Goal: Task Accomplishment & Management: Manage account settings

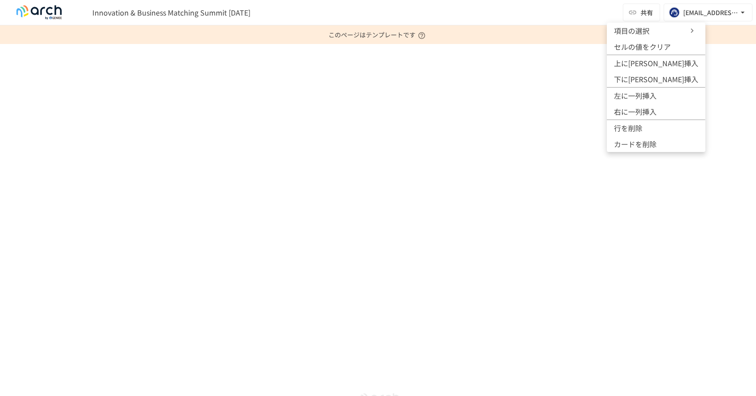
click at [633, 30] on span "項目の選択" at bounding box center [640, 30] width 53 height 11
click at [330, 139] on div at bounding box center [378, 198] width 756 height 396
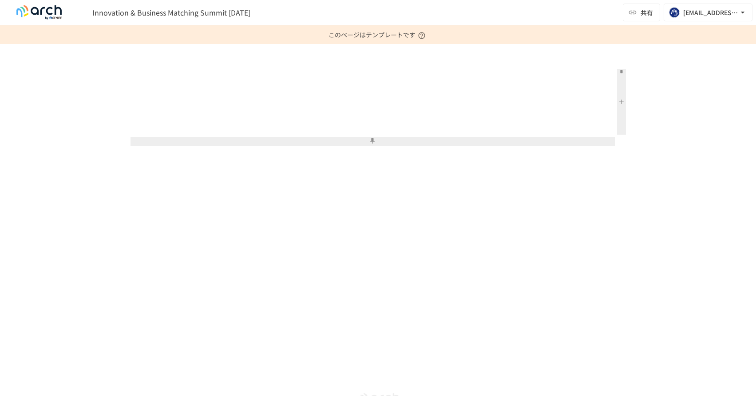
click at [621, 103] on button at bounding box center [621, 102] width 9 height 66
click at [623, 100] on button at bounding box center [621, 102] width 9 height 66
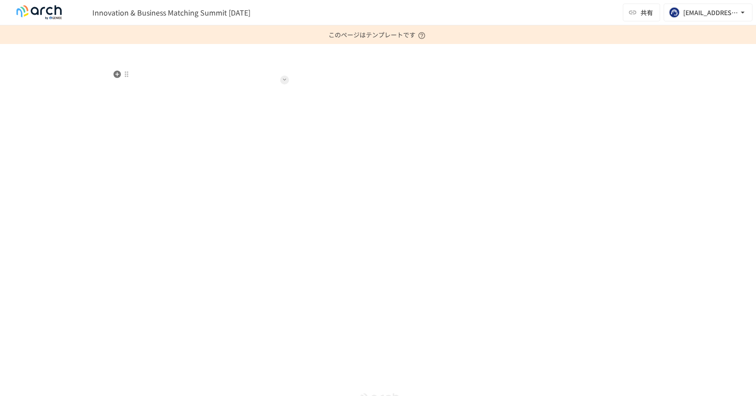
click at [282, 80] on button at bounding box center [284, 80] width 9 height 9
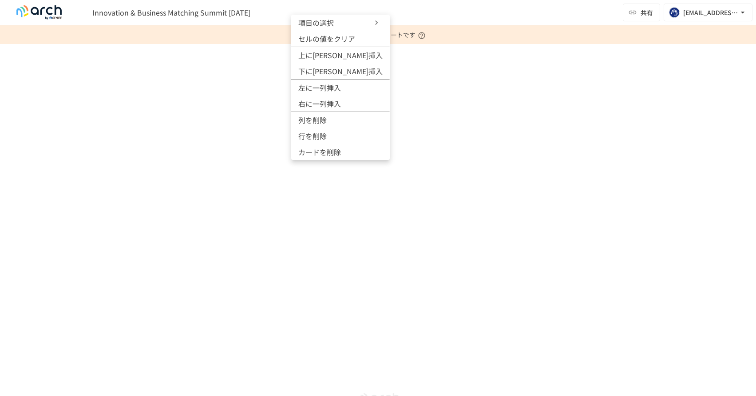
click at [336, 24] on span "項目の選択" at bounding box center [324, 22] width 53 height 11
click at [347, 27] on span "項目の選択" at bounding box center [324, 22] width 53 height 11
click at [270, 105] on div at bounding box center [378, 198] width 756 height 396
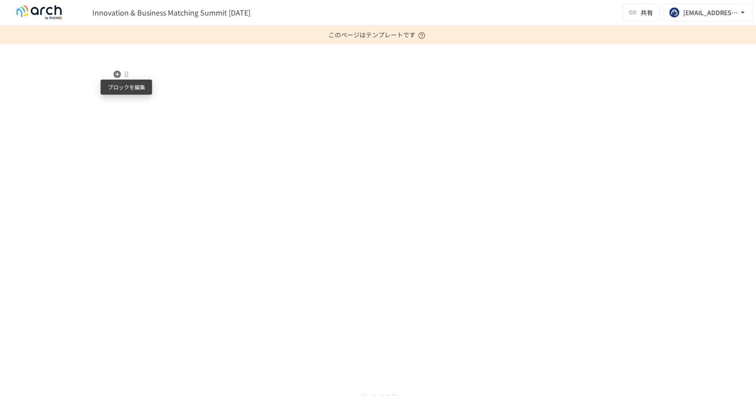
click at [127, 75] on div at bounding box center [126, 74] width 7 height 7
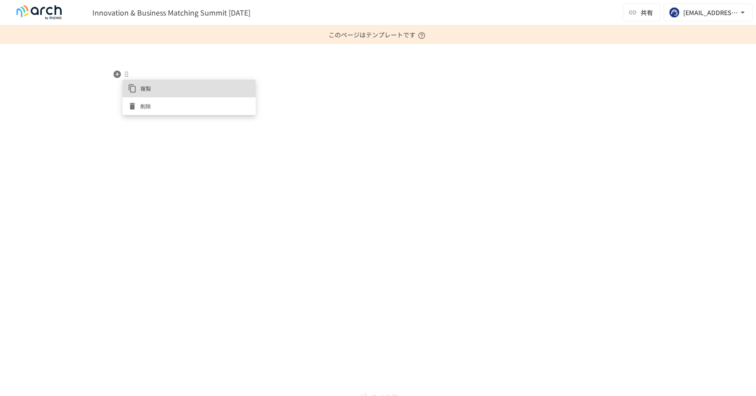
click at [142, 104] on span "削除" at bounding box center [195, 106] width 110 height 8
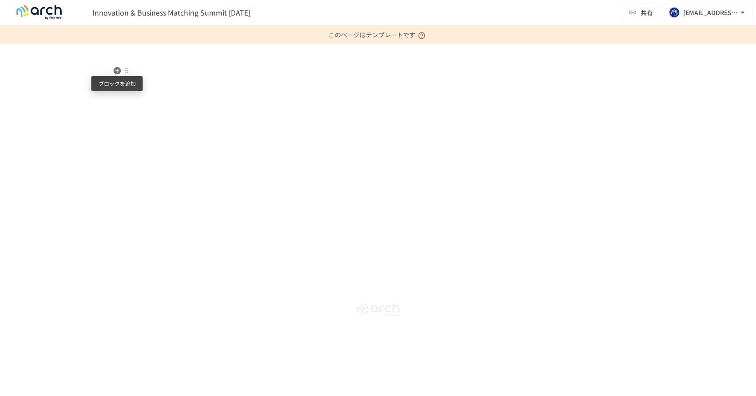
click at [116, 68] on icon "button" at bounding box center [117, 71] width 8 height 8
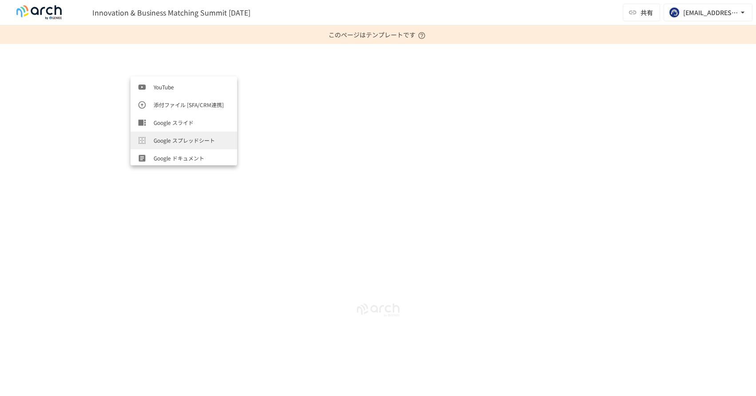
scroll to position [355, 0]
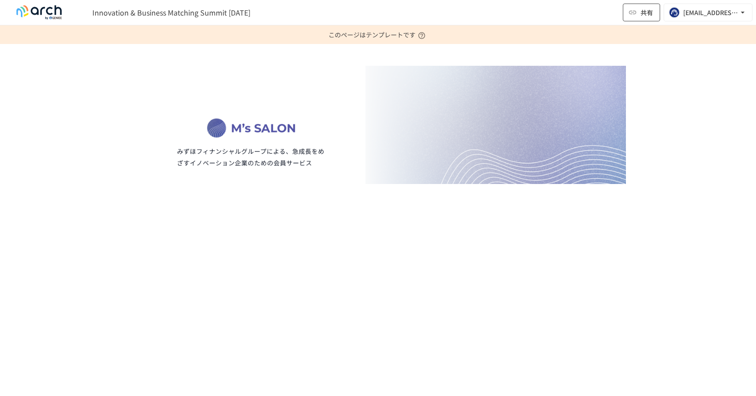
click at [643, 14] on span "共有" at bounding box center [647, 13] width 12 height 10
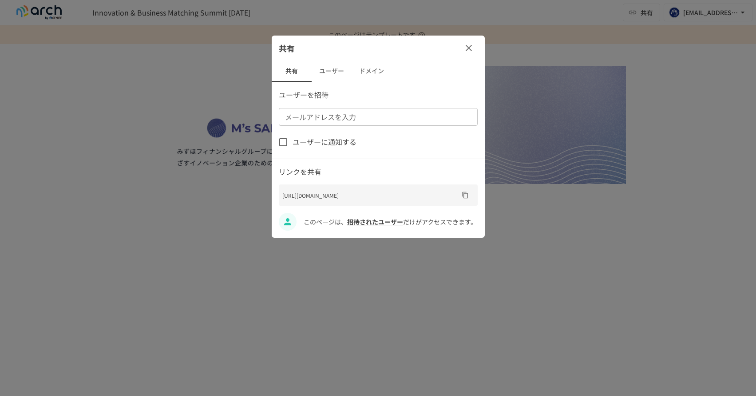
click at [332, 72] on button "ユーザー" at bounding box center [332, 70] width 40 height 21
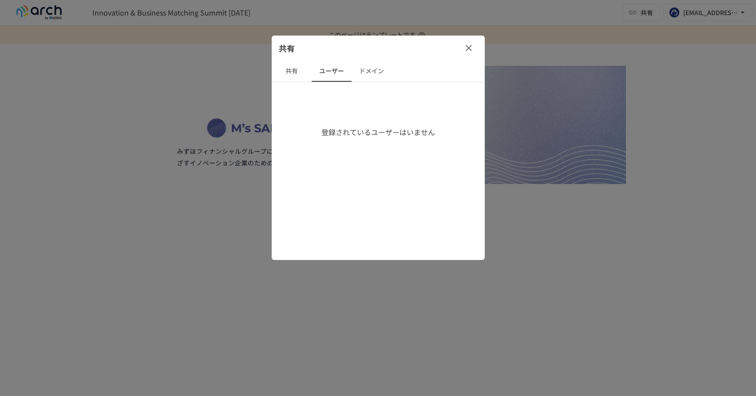
click at [294, 71] on button "共有" at bounding box center [292, 70] width 40 height 21
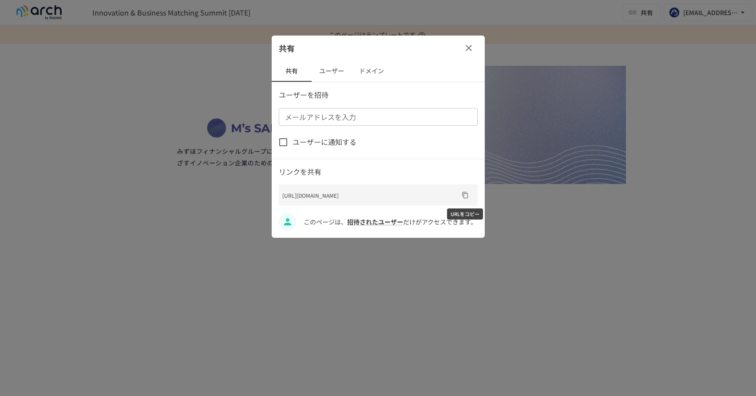
click at [463, 195] on icon "URLをコピー" at bounding box center [465, 194] width 7 height 7
click at [331, 72] on button "ユーザー" at bounding box center [332, 70] width 40 height 21
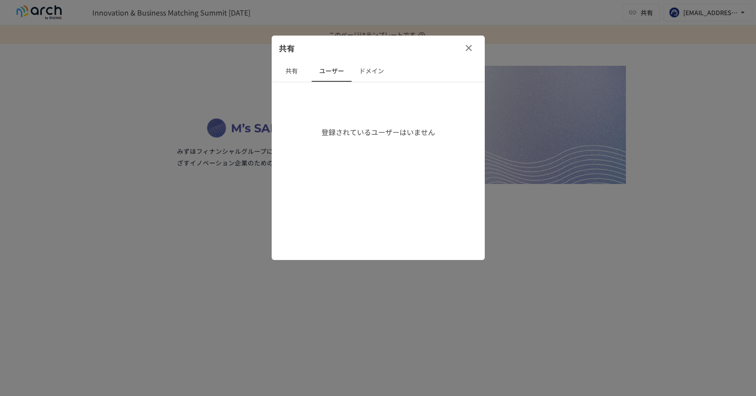
click at [286, 72] on button "共有" at bounding box center [292, 70] width 40 height 21
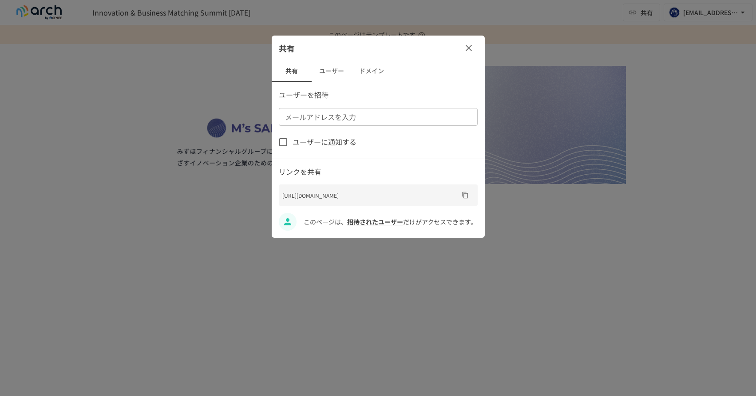
click at [311, 111] on input "メールアドレスを入力" at bounding box center [378, 117] width 192 height 12
type input "**********"
click at [298, 142] on span "ユーザーに通知する" at bounding box center [325, 142] width 64 height 12
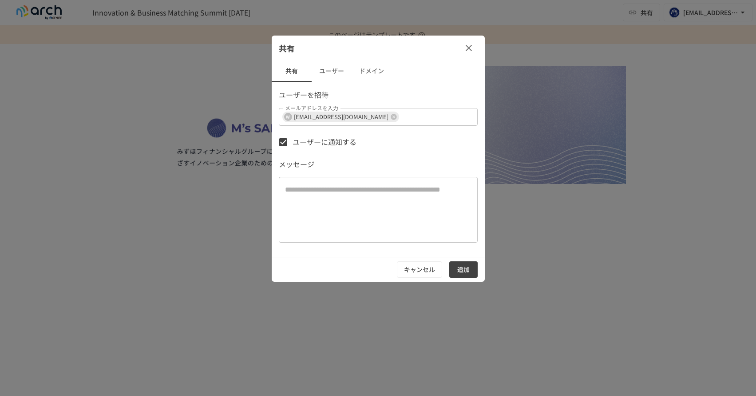
click at [461, 265] on button "追加" at bounding box center [463, 269] width 28 height 16
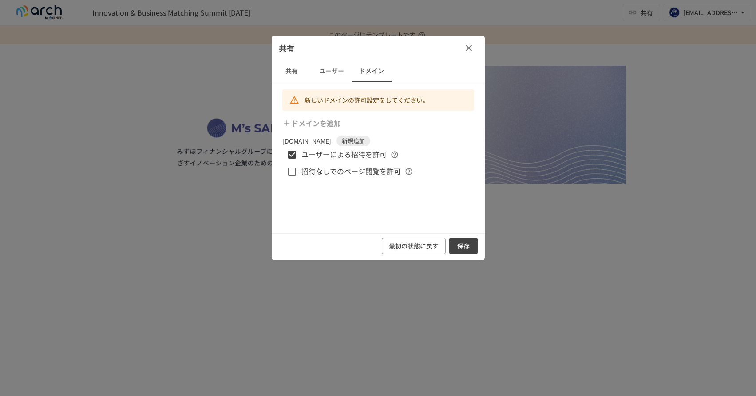
click at [461, 247] on button "保存" at bounding box center [463, 246] width 28 height 16
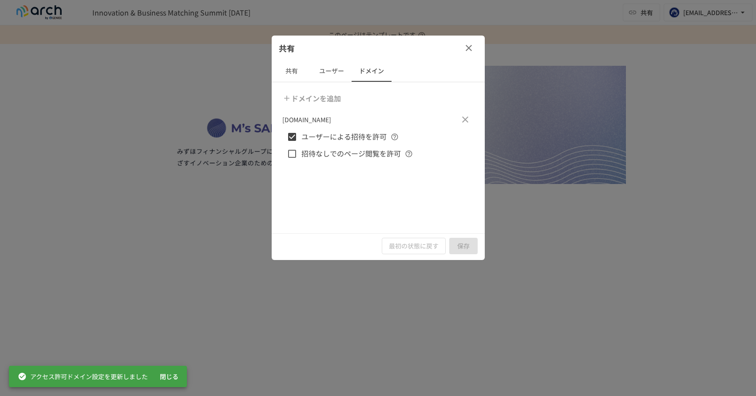
click at [332, 66] on button "ユーザー" at bounding box center [332, 70] width 40 height 21
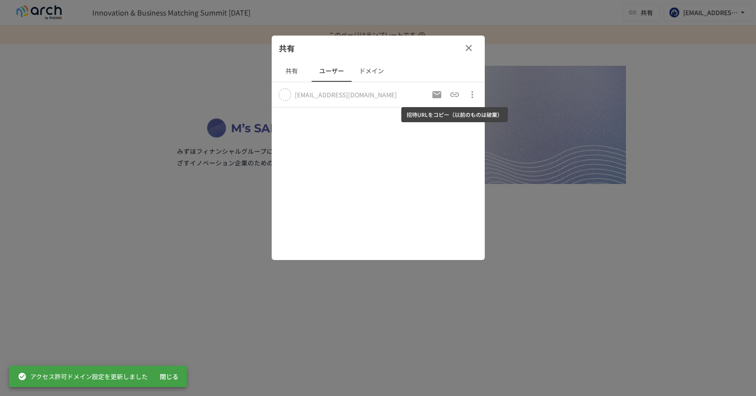
click at [452, 93] on icon "招待URLをコピー（以前のものは破棄）" at bounding box center [454, 94] width 11 height 11
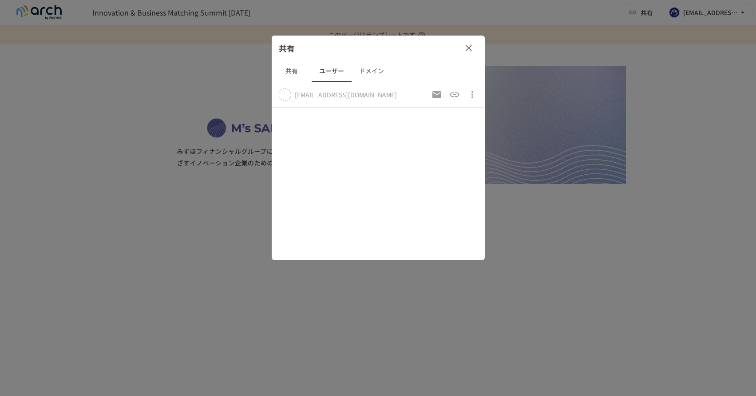
click at [470, 91] on icon "button" at bounding box center [472, 94] width 11 height 11
click at [417, 91] on div at bounding box center [378, 198] width 756 height 396
click at [455, 96] on icon "招待URLをコピー（以前のものは破棄）" at bounding box center [454, 94] width 9 height 4
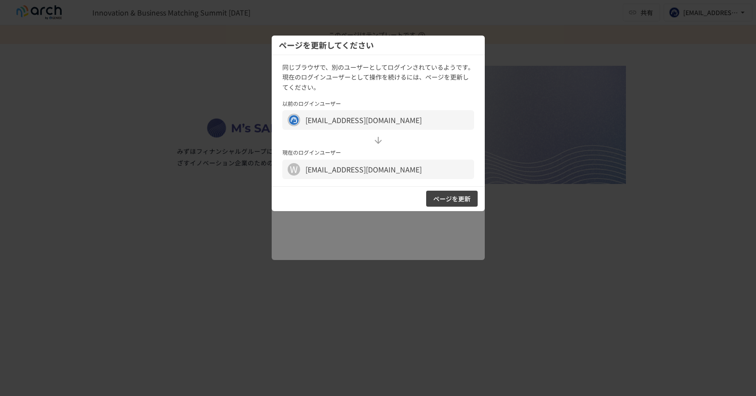
click at [469, 44] on div "ページを更新してください" at bounding box center [378, 46] width 213 height 20
click at [583, 56] on div at bounding box center [378, 198] width 756 height 396
click at [452, 199] on button "ページを更新" at bounding box center [452, 199] width 52 height 16
